Goal: Information Seeking & Learning: Learn about a topic

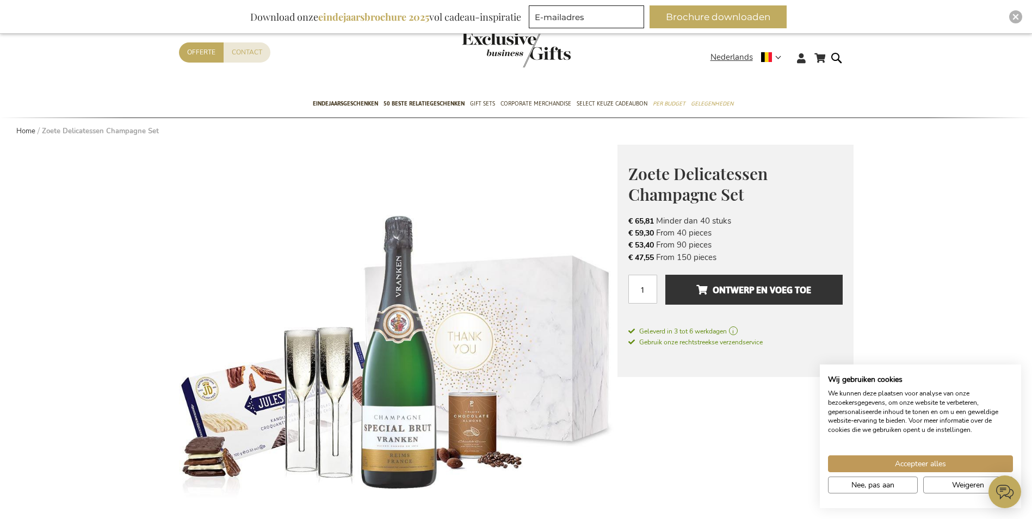
scroll to position [54, 0]
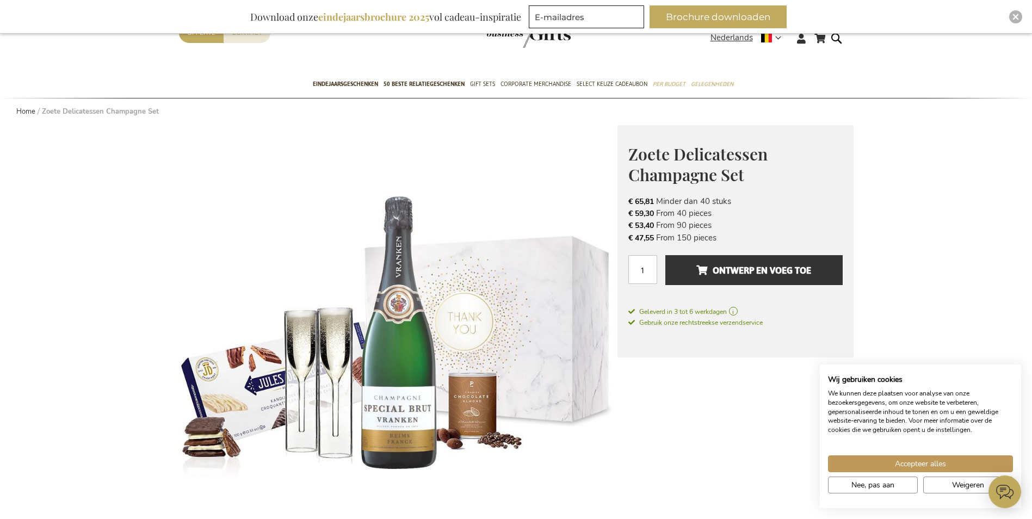
drag, startPoint x: 758, startPoint y: 216, endPoint x: 637, endPoint y: 202, distance: 121.6
click at [640, 202] on ul "€ 65,81 Minder dan 40 stuks € 59,30 From 40 pieces € 53,40 From 90 pieces € 47,…" at bounding box center [735, 219] width 214 height 49
click at [633, 202] on span "€ 65,81" at bounding box center [641, 201] width 26 height 10
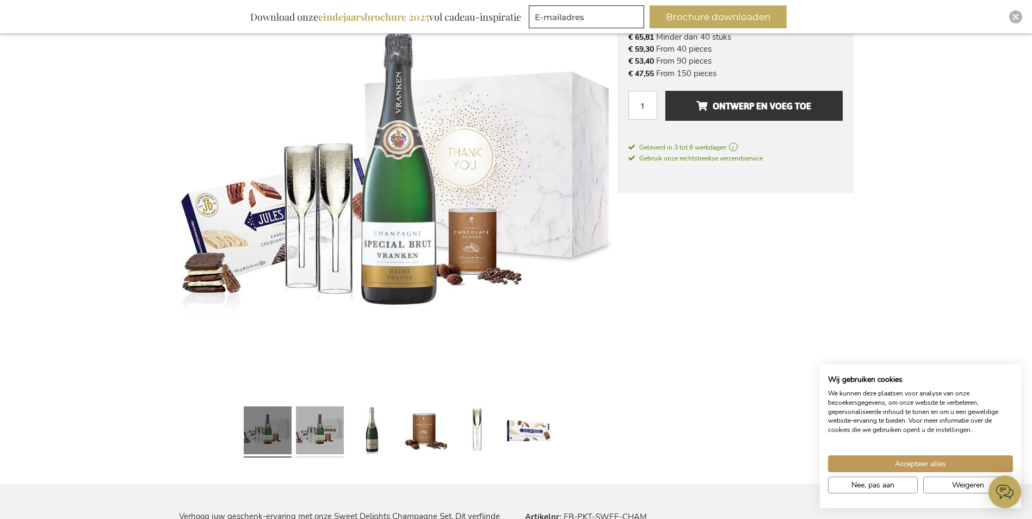
scroll to position [218, 0]
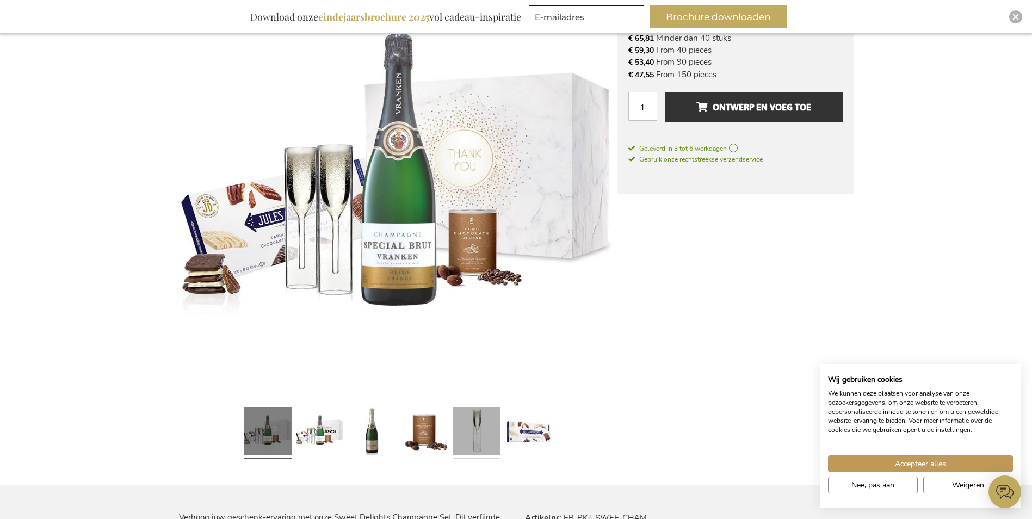
click at [482, 439] on link at bounding box center [477, 433] width 48 height 60
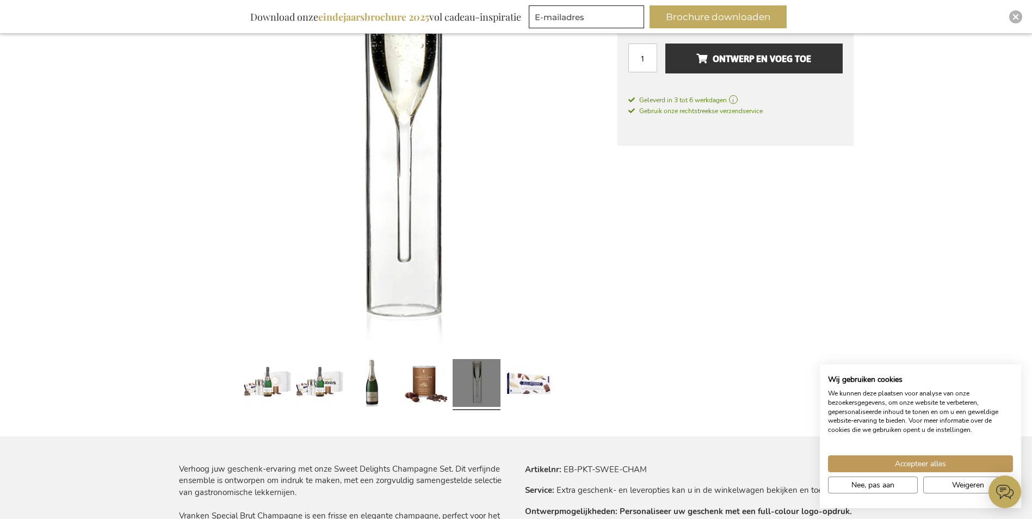
scroll to position [381, 0]
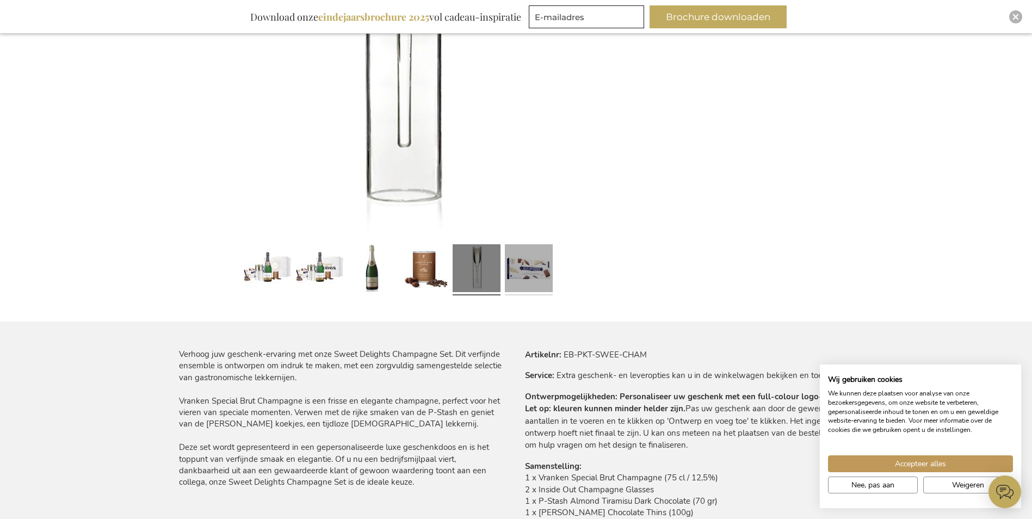
click at [516, 273] on link at bounding box center [529, 270] width 48 height 60
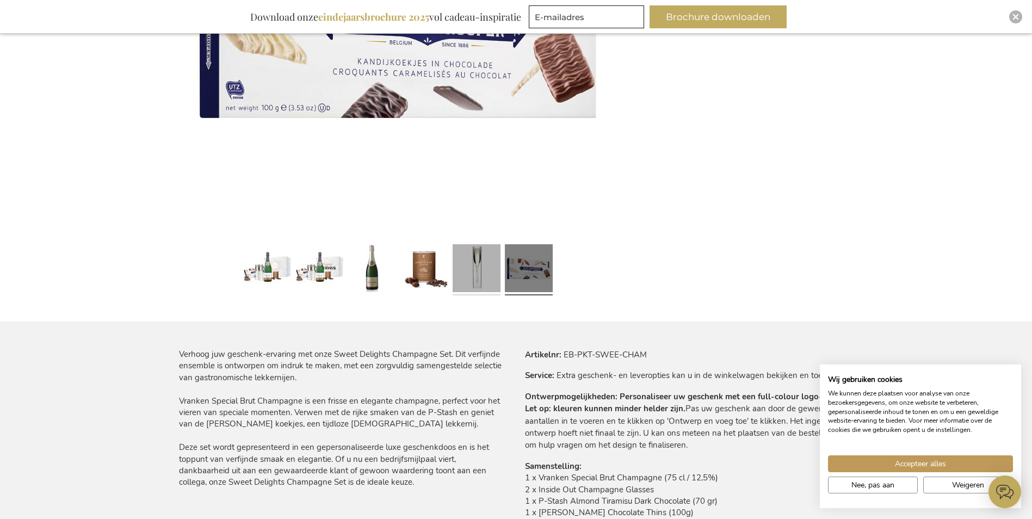
click at [478, 285] on link at bounding box center [477, 270] width 48 height 60
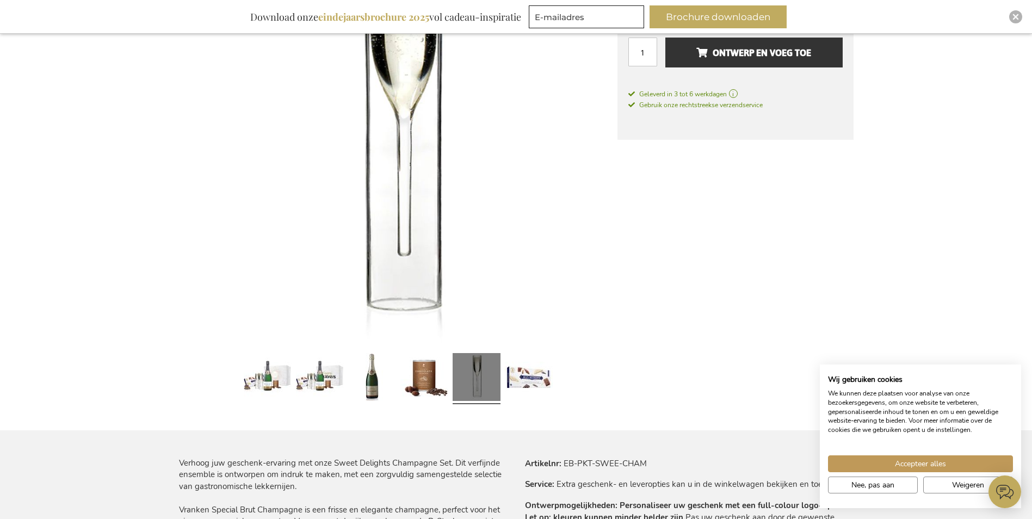
scroll to position [109, 0]
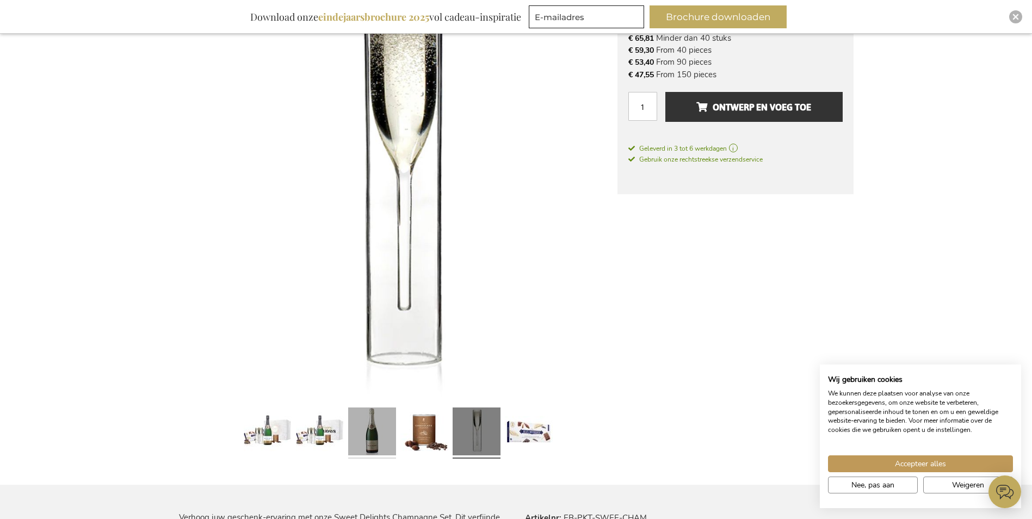
click at [352, 439] on link at bounding box center [372, 433] width 48 height 60
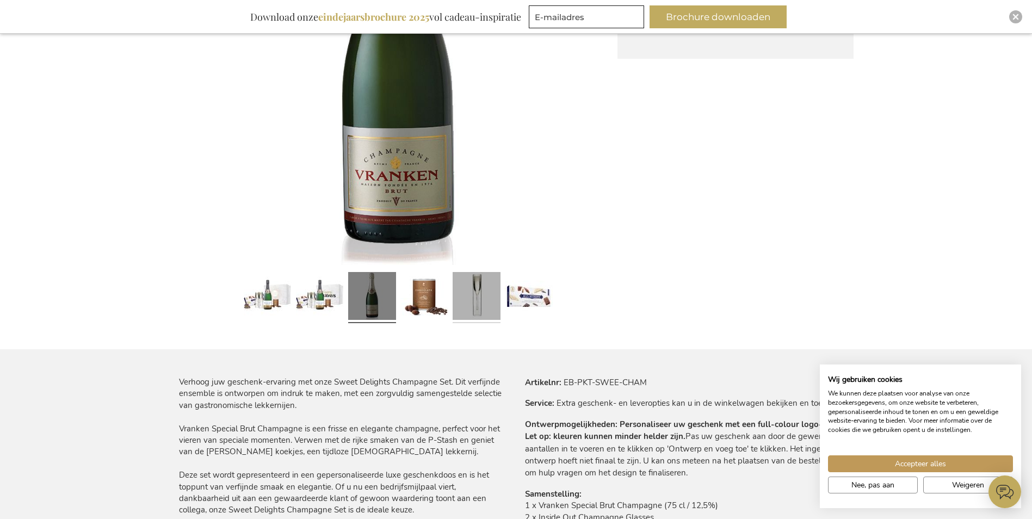
scroll to position [326, 0]
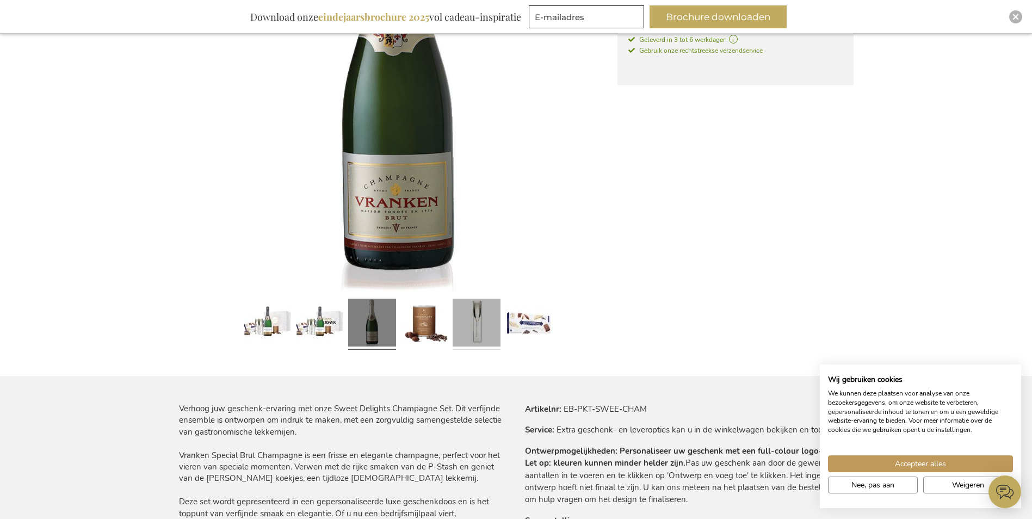
click at [490, 332] on link at bounding box center [477, 324] width 48 height 60
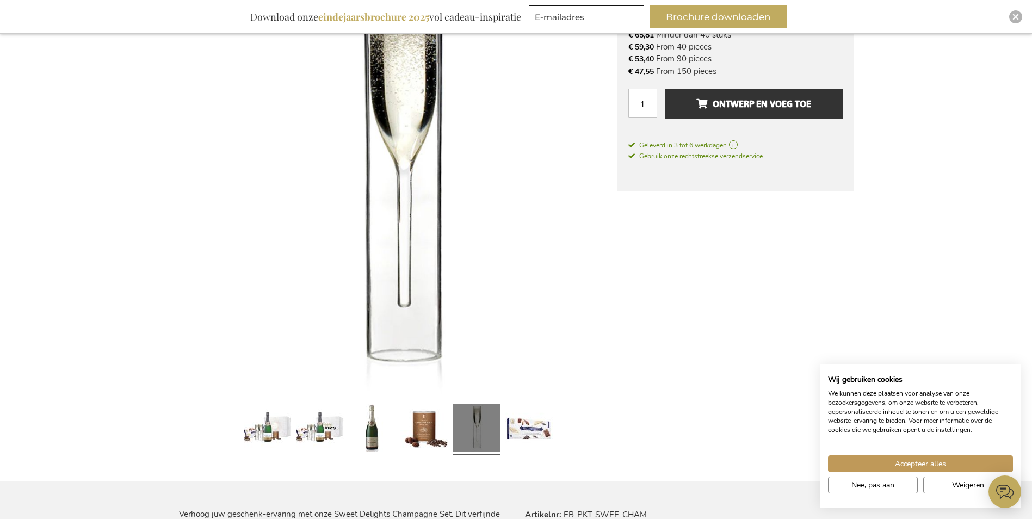
scroll to position [218, 0]
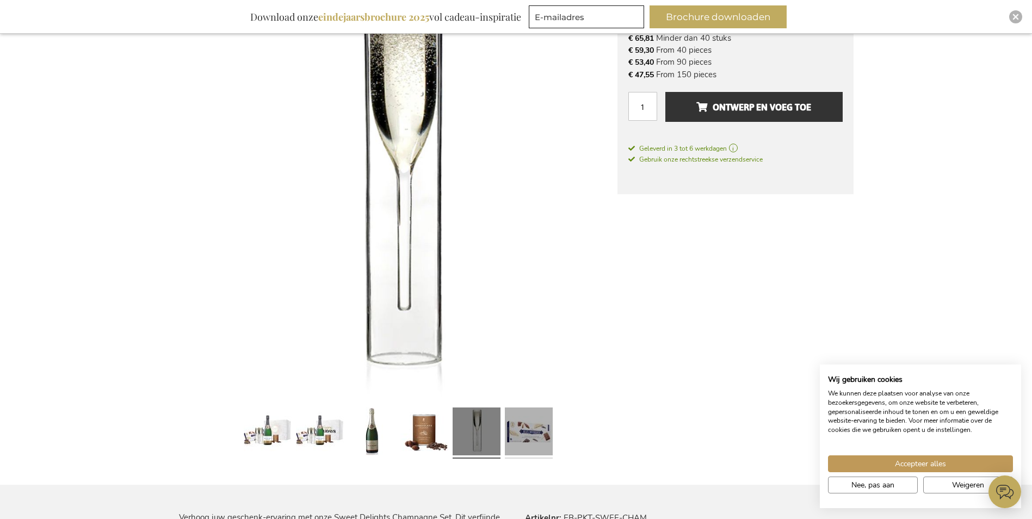
click at [528, 420] on link at bounding box center [529, 433] width 48 height 60
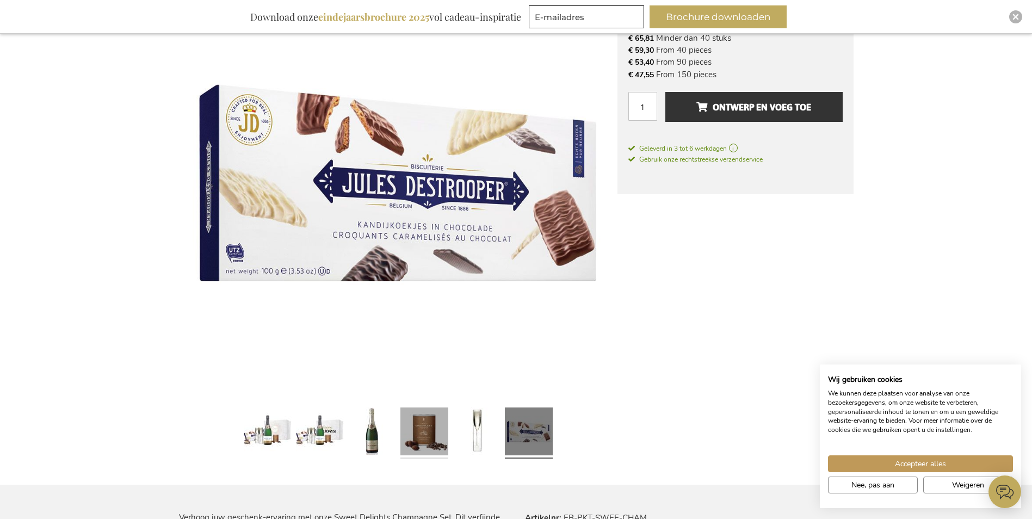
click at [437, 420] on link at bounding box center [424, 433] width 48 height 60
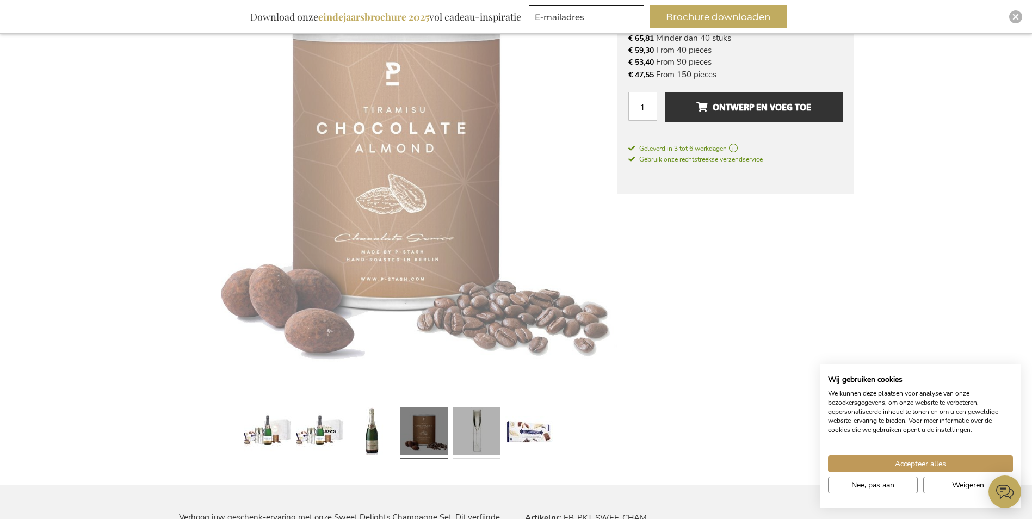
click at [468, 420] on link at bounding box center [477, 433] width 48 height 60
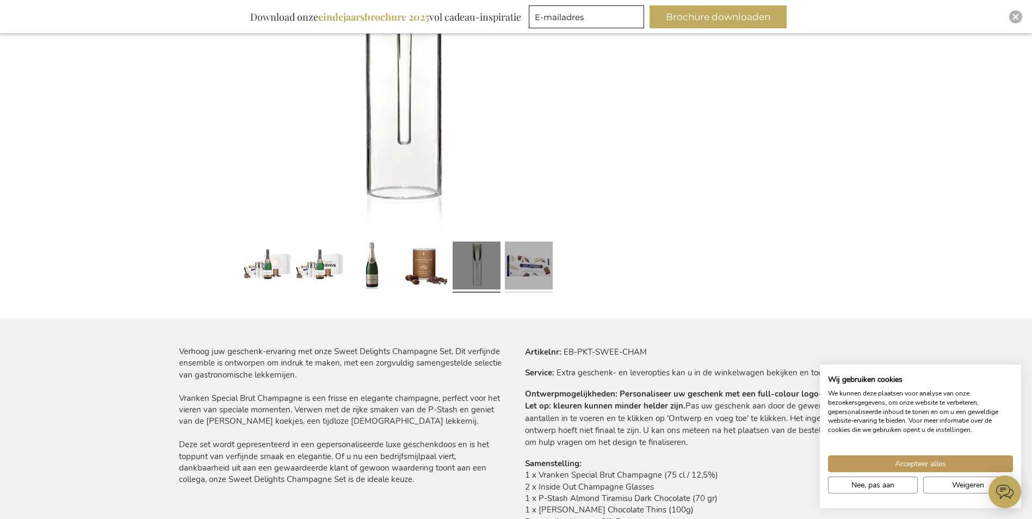
scroll to position [381, 0]
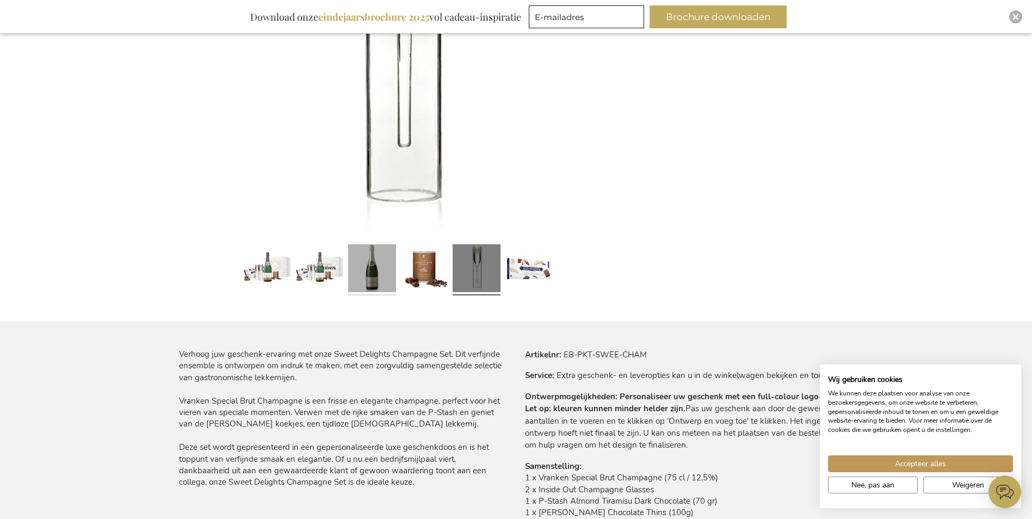
click at [363, 278] on link at bounding box center [372, 270] width 48 height 60
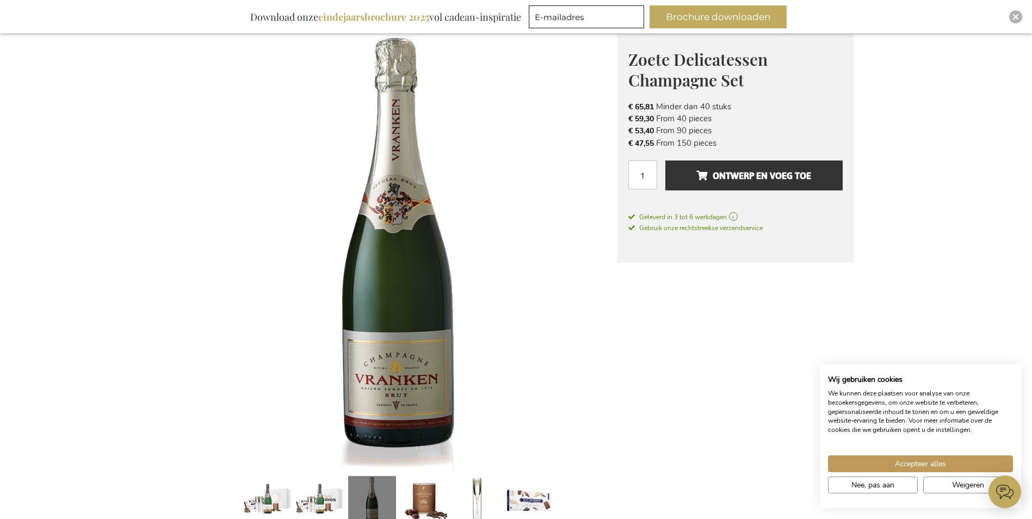
scroll to position [326, 0]
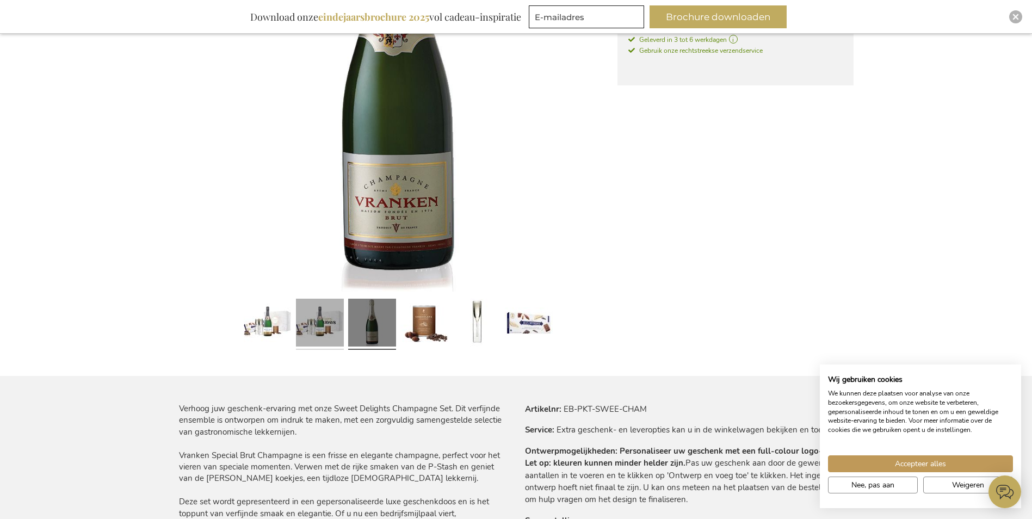
click at [333, 323] on link at bounding box center [320, 324] width 48 height 60
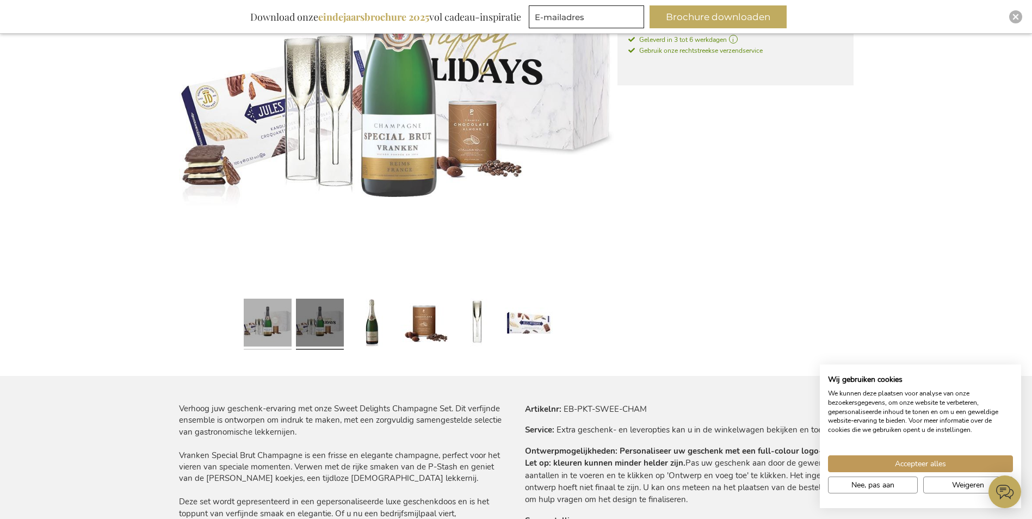
click at [283, 319] on link at bounding box center [268, 324] width 48 height 60
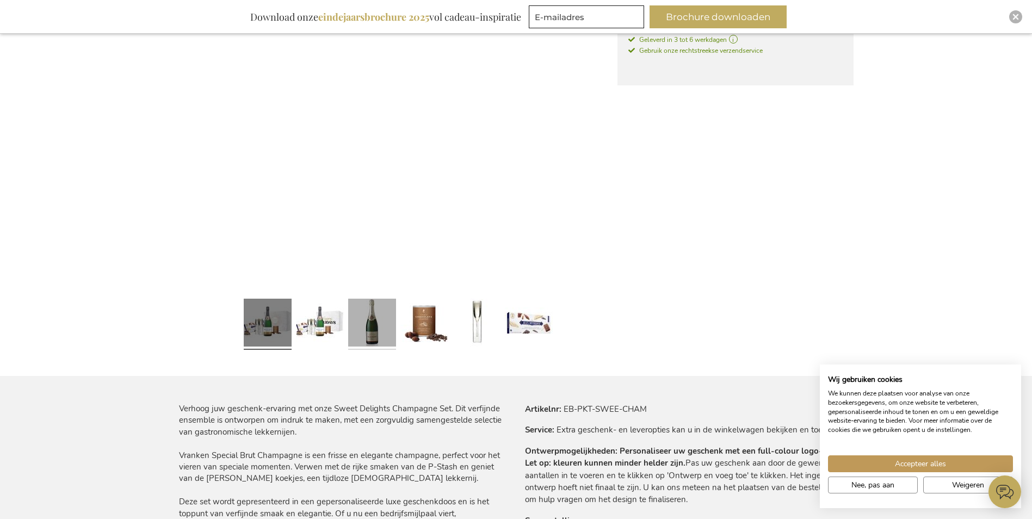
click at [393, 320] on link at bounding box center [372, 324] width 48 height 60
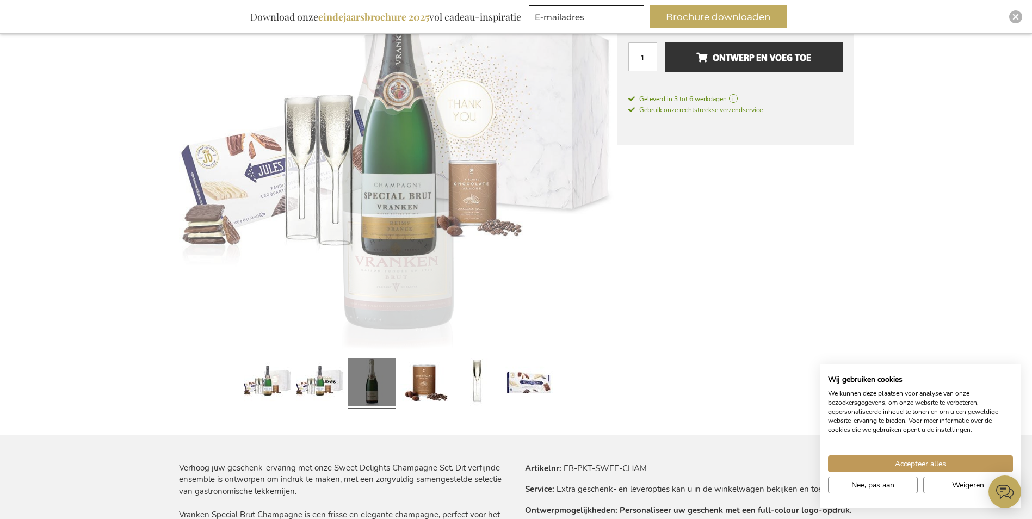
scroll to position [218, 0]
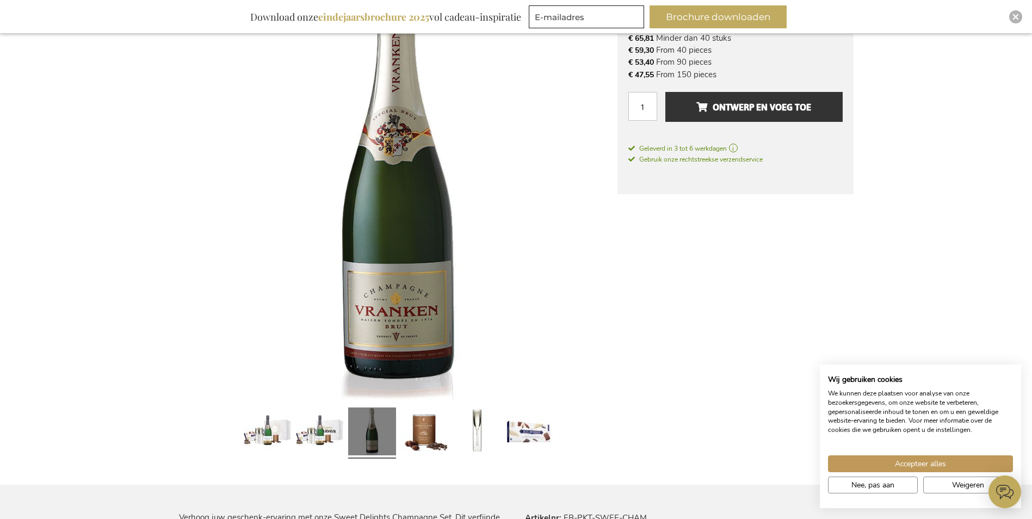
click at [182, 333] on img at bounding box center [398, 181] width 438 height 438
drag, startPoint x: 415, startPoint y: 345, endPoint x: 426, endPoint y: 345, distance: 11.4
click at [426, 345] on img at bounding box center [398, 181] width 438 height 438
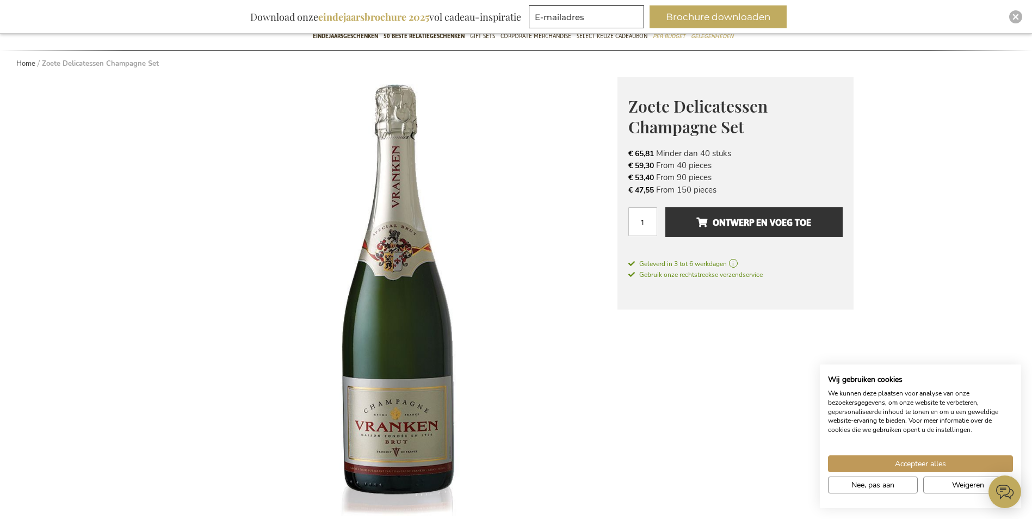
scroll to position [0, 0]
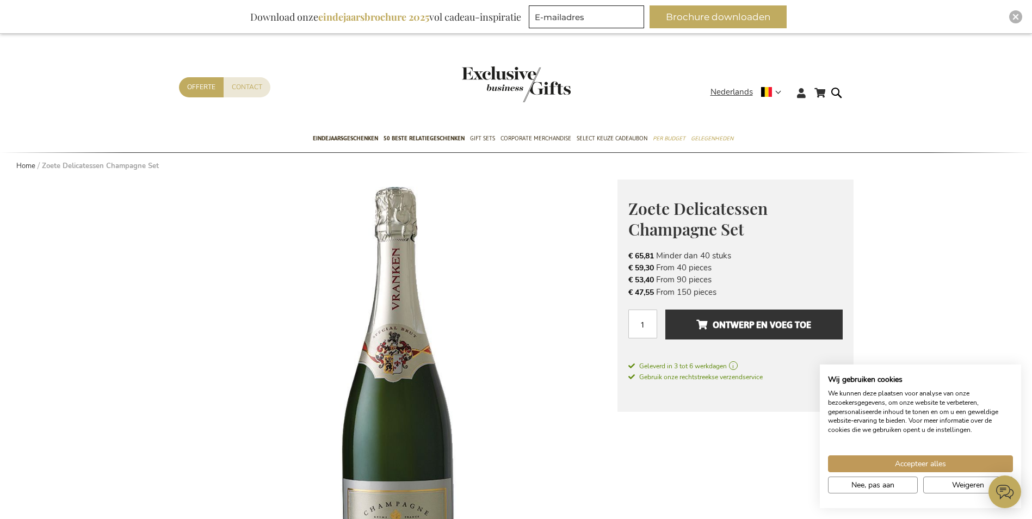
drag, startPoint x: 718, startPoint y: 282, endPoint x: 639, endPoint y: 272, distance: 80.5
click at [639, 272] on ul "€ 65,81 Minder dan 40 stuks € 59,30 From 40 pieces € 53,40 From 90 pieces € 47,…" at bounding box center [735, 274] width 214 height 49
click at [639, 272] on span "€ 59,30" at bounding box center [641, 268] width 26 height 10
click at [929, 457] on button "Accepteer alles" at bounding box center [920, 463] width 185 height 17
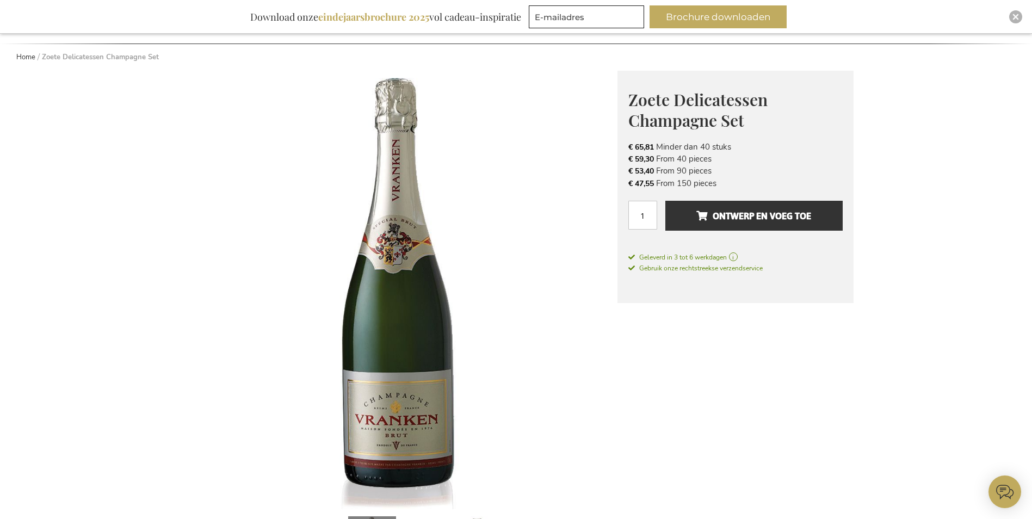
scroll to position [272, 0]
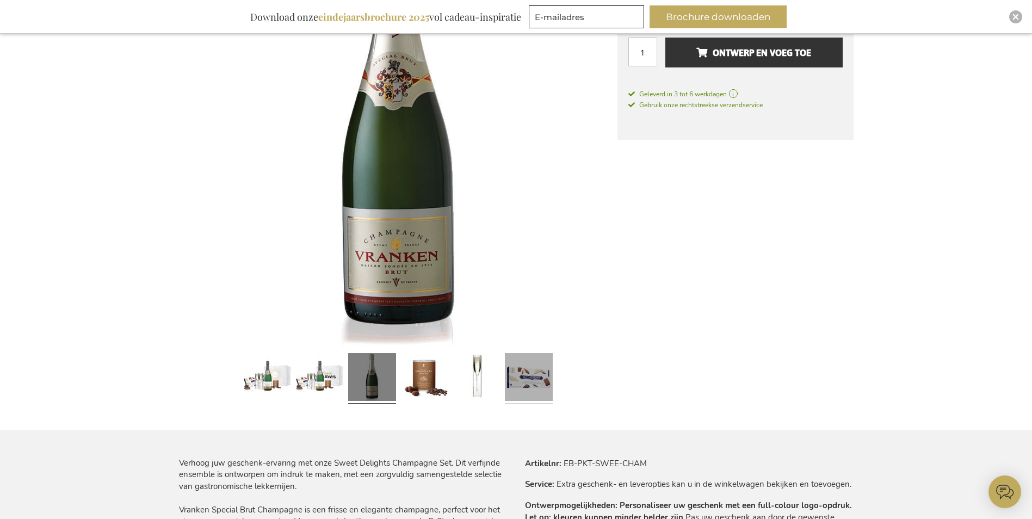
click at [534, 379] on link at bounding box center [529, 379] width 48 height 60
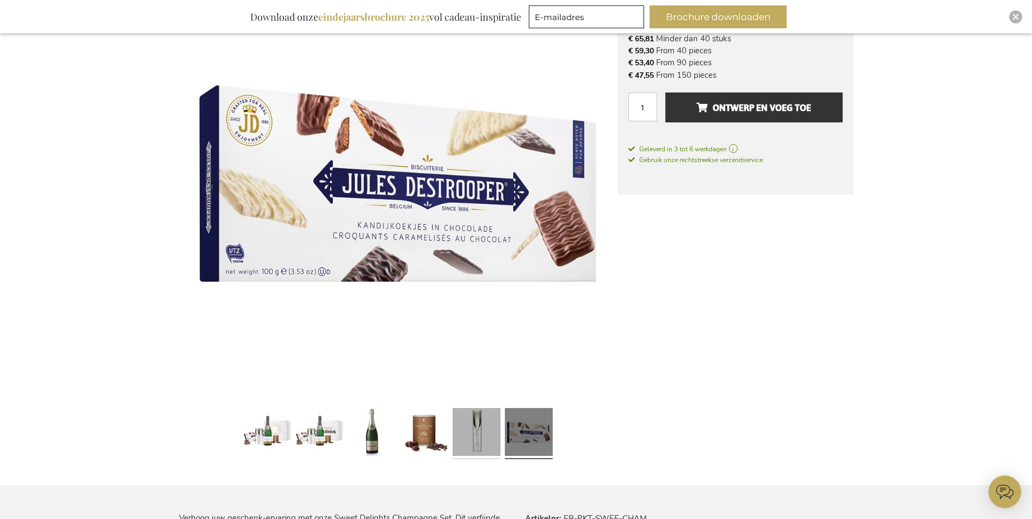
scroll to position [218, 0]
click at [477, 442] on link at bounding box center [477, 433] width 48 height 60
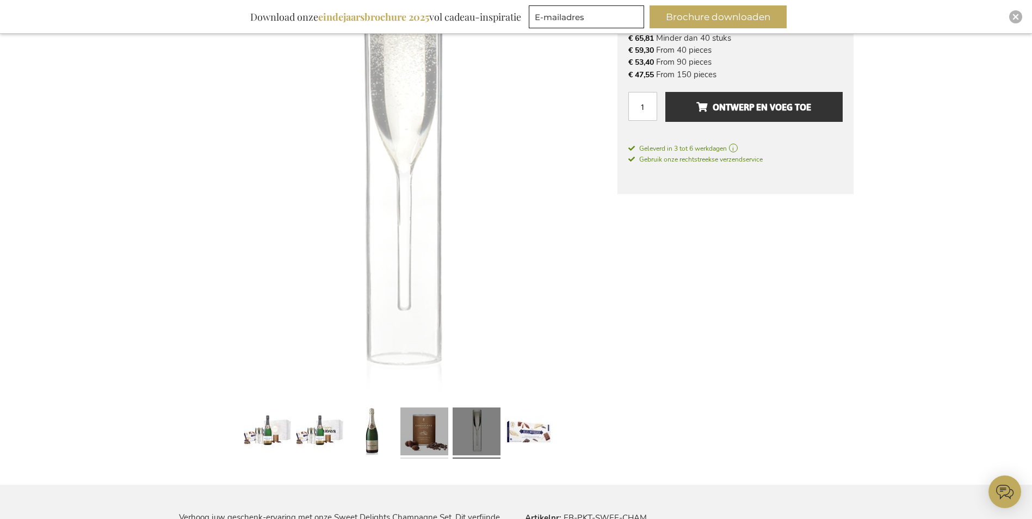
click at [430, 438] on link at bounding box center [424, 433] width 48 height 60
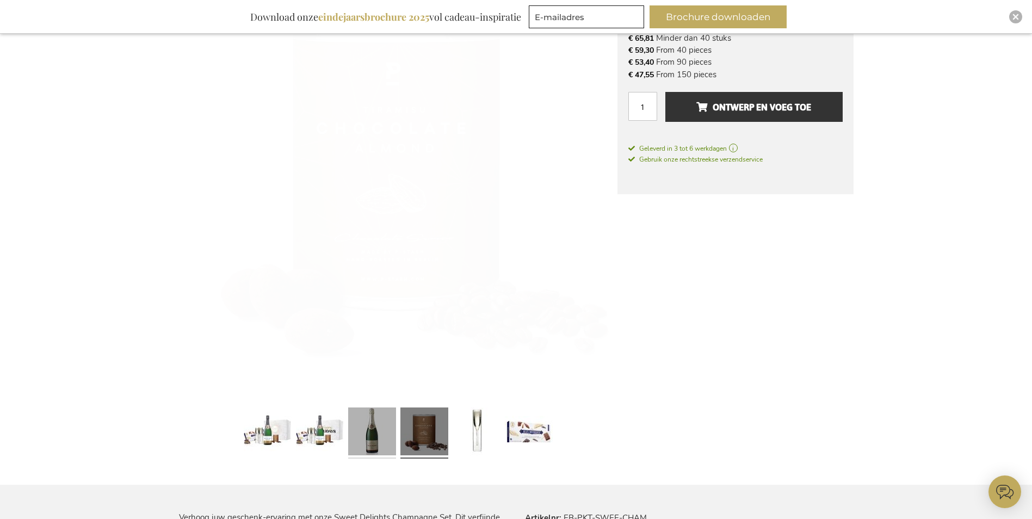
click at [373, 437] on link at bounding box center [372, 433] width 48 height 60
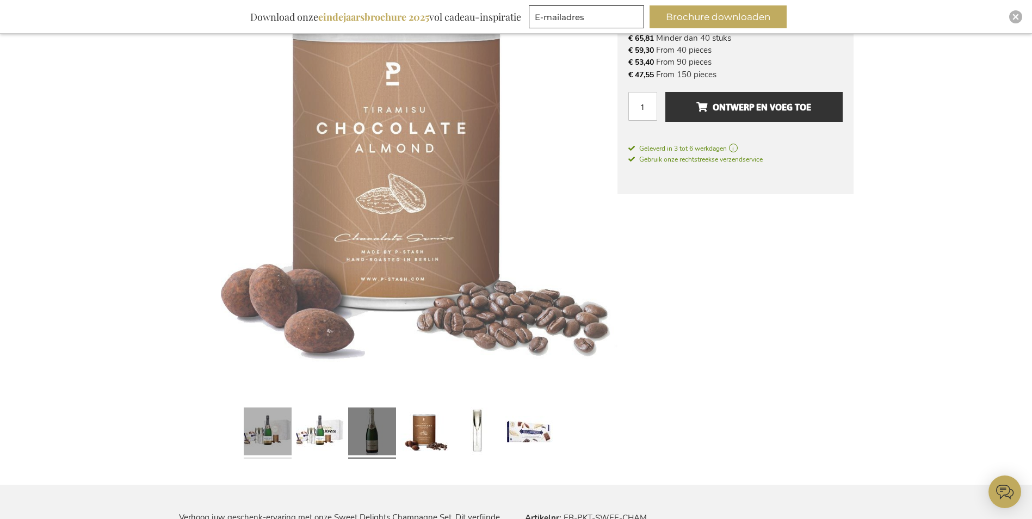
drag, startPoint x: 311, startPoint y: 437, endPoint x: 288, endPoint y: 437, distance: 23.4
click at [311, 437] on link at bounding box center [320, 433] width 48 height 60
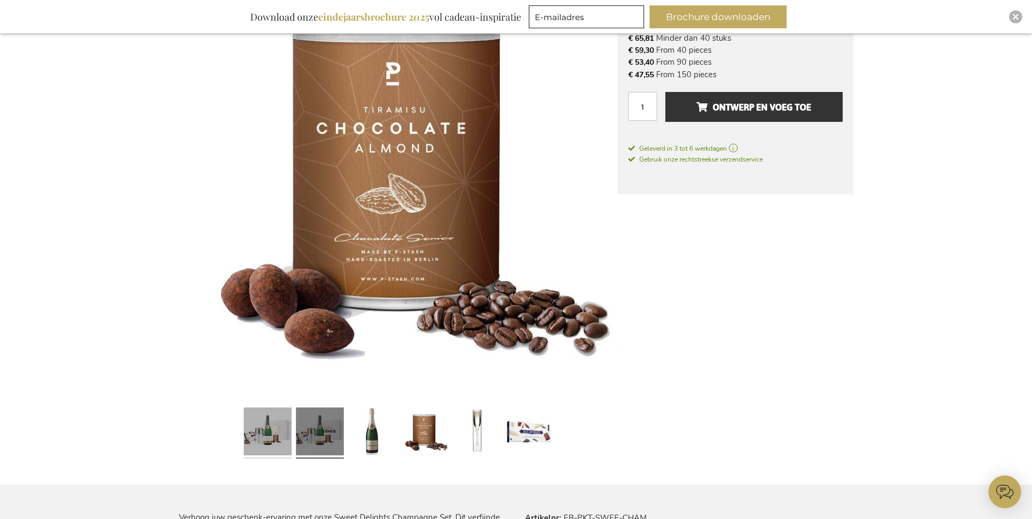
click at [265, 435] on link at bounding box center [268, 433] width 48 height 60
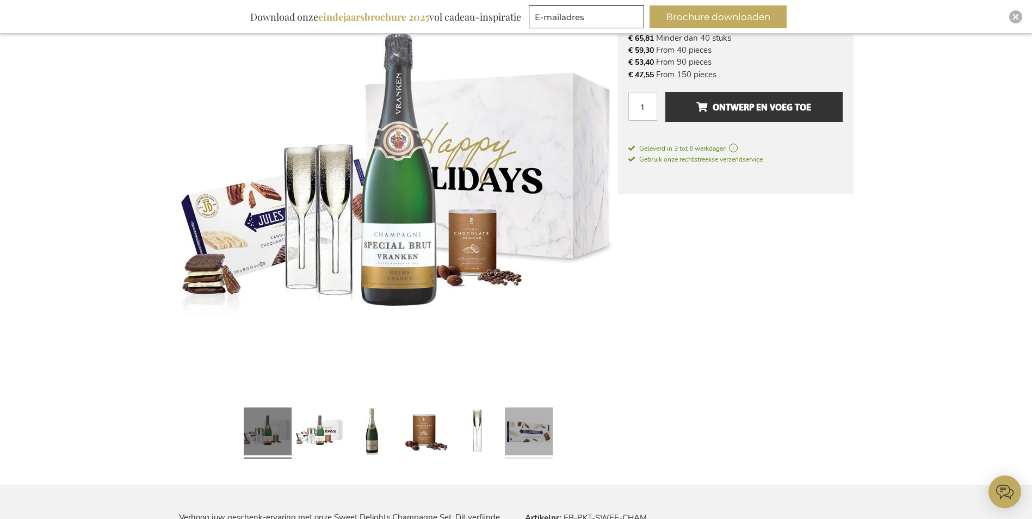
drag, startPoint x: 589, startPoint y: 437, endPoint x: 522, endPoint y: 437, distance: 66.9
click at [586, 437] on div at bounding box center [398, 433] width 438 height 60
click at [522, 437] on link at bounding box center [529, 433] width 48 height 60
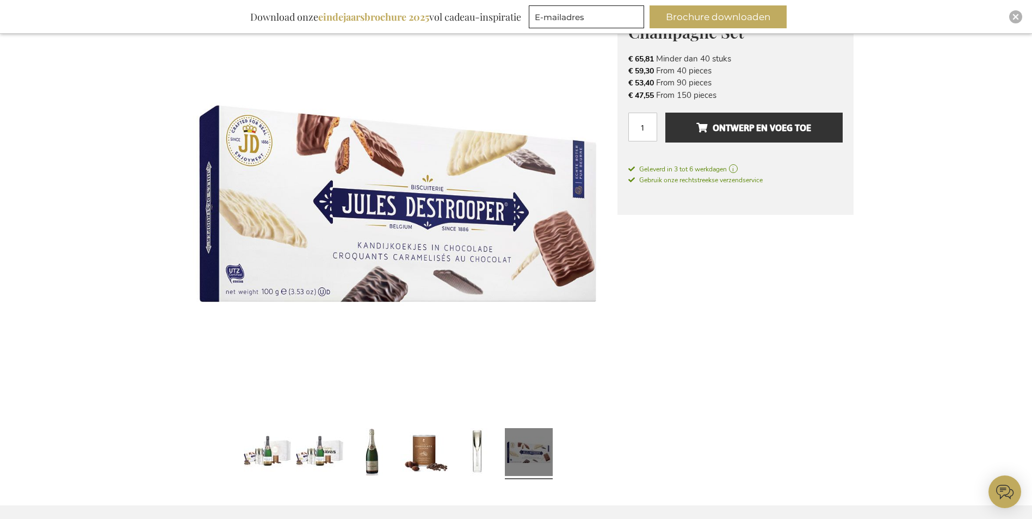
scroll to position [109, 0]
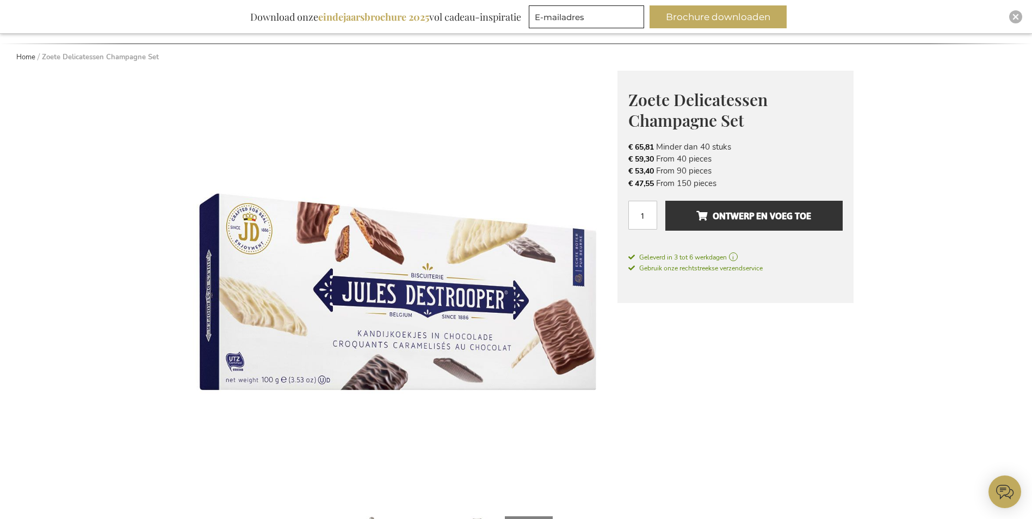
drag, startPoint x: 487, startPoint y: 295, endPoint x: 506, endPoint y: 376, distance: 82.6
click at [506, 376] on img at bounding box center [398, 290] width 438 height 438
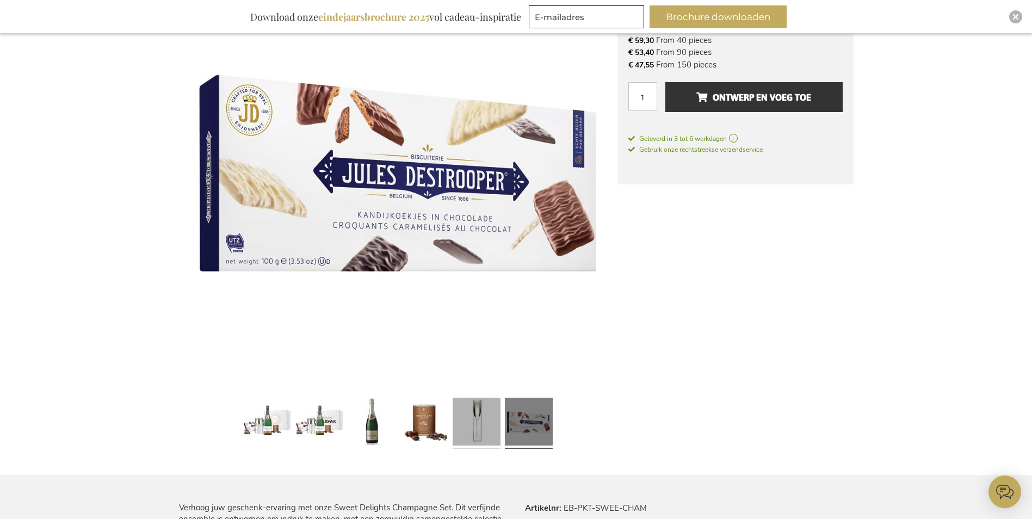
scroll to position [326, 0]
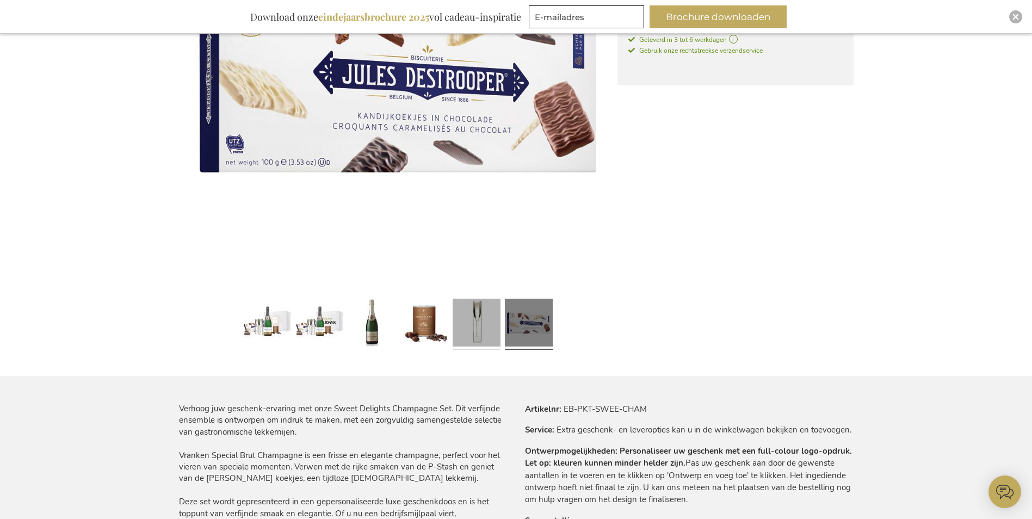
click at [469, 330] on link at bounding box center [477, 324] width 48 height 60
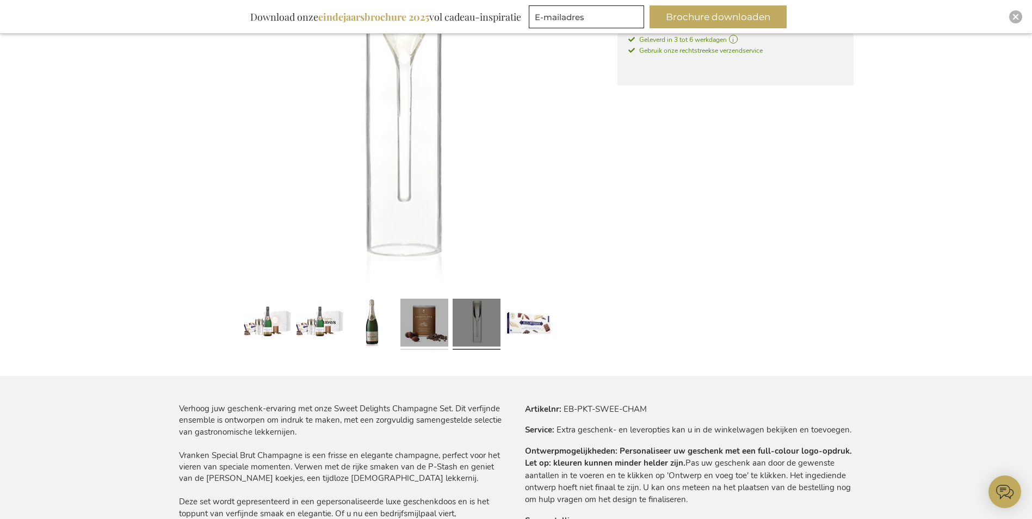
click at [418, 329] on link at bounding box center [424, 324] width 48 height 60
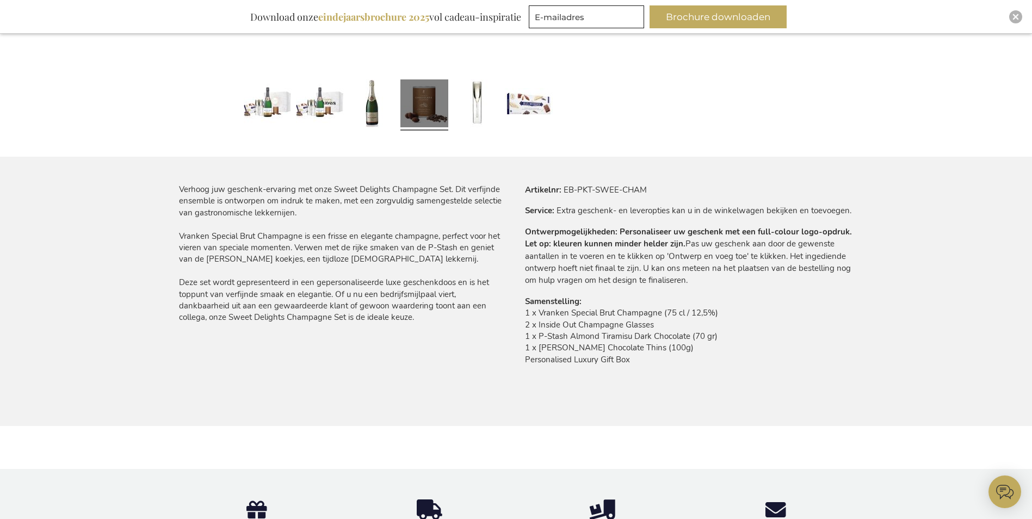
scroll to position [653, 0]
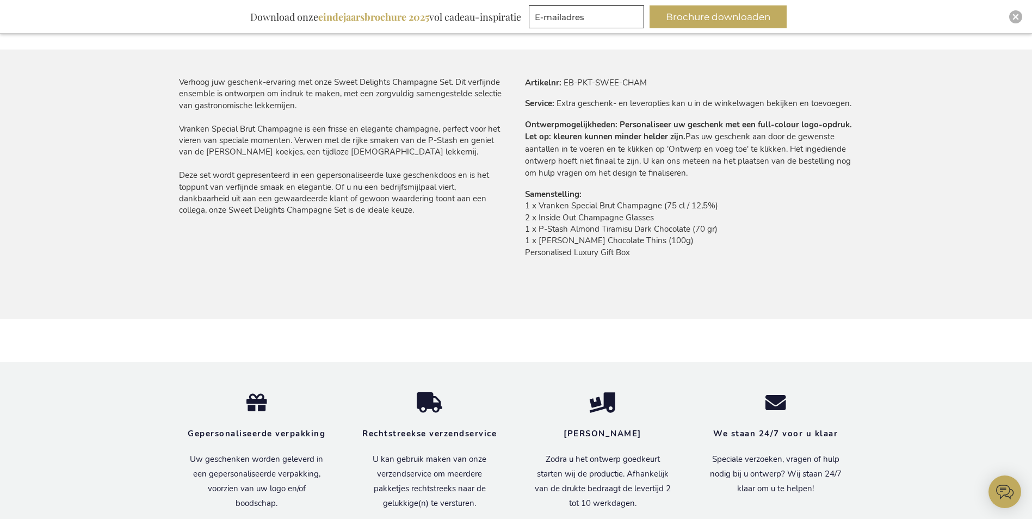
drag, startPoint x: 361, startPoint y: 418, endPoint x: 336, endPoint y: 337, distance: 84.8
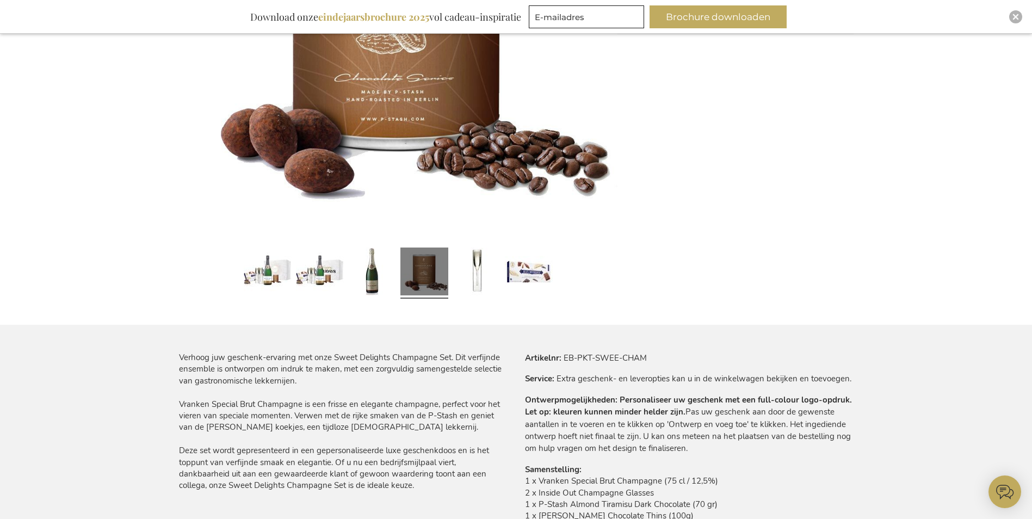
scroll to position [0, 0]
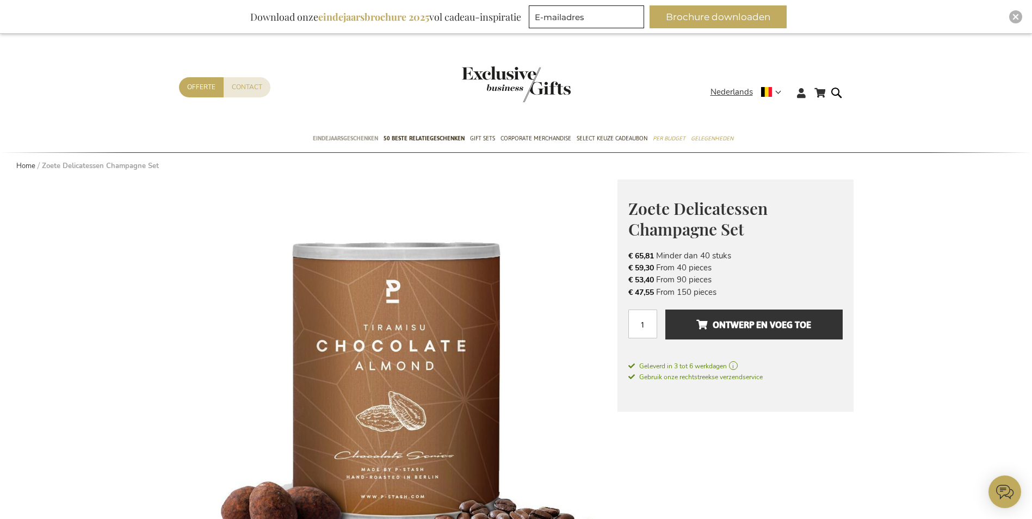
drag, startPoint x: 333, startPoint y: 354, endPoint x: 349, endPoint y: 144, distance: 210.6
